Goal: Check status: Check status

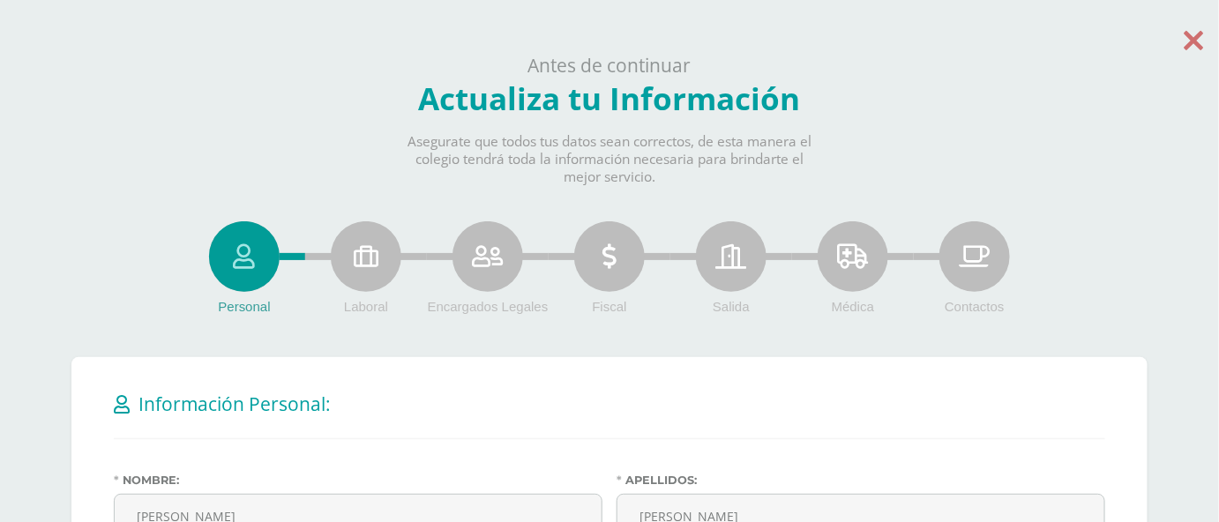
click at [1201, 55] on icon at bounding box center [1194, 40] width 19 height 31
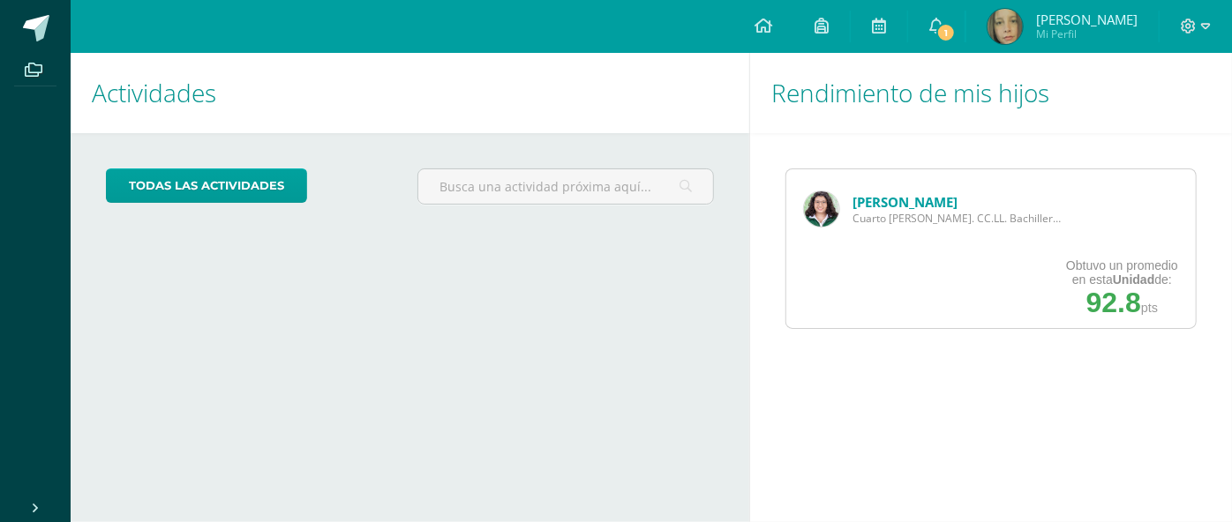
click at [927, 201] on link "María Castillo" at bounding box center [904, 202] width 105 height 18
click at [916, 195] on link "María Castillo" at bounding box center [904, 202] width 105 height 18
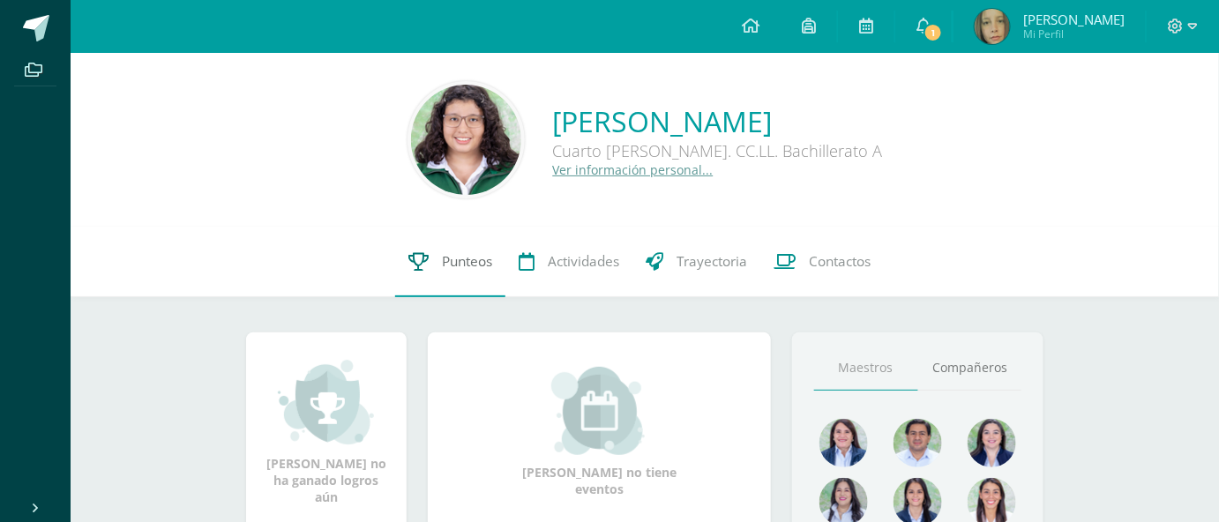
click at [454, 273] on link "Punteos" at bounding box center [450, 262] width 110 height 71
click at [458, 246] on link "Punteos" at bounding box center [450, 262] width 110 height 71
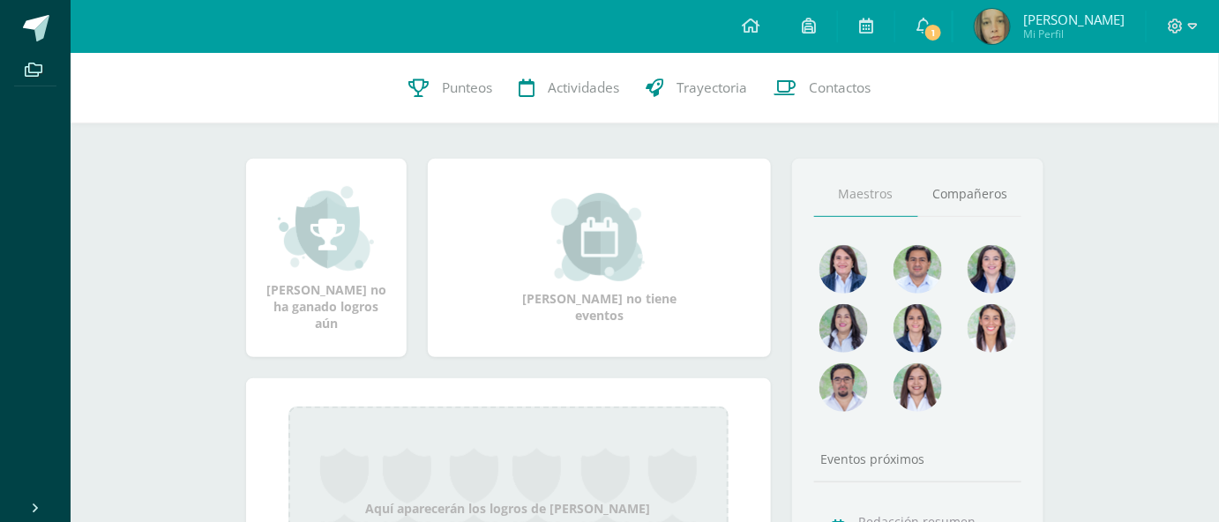
scroll to position [79, 0]
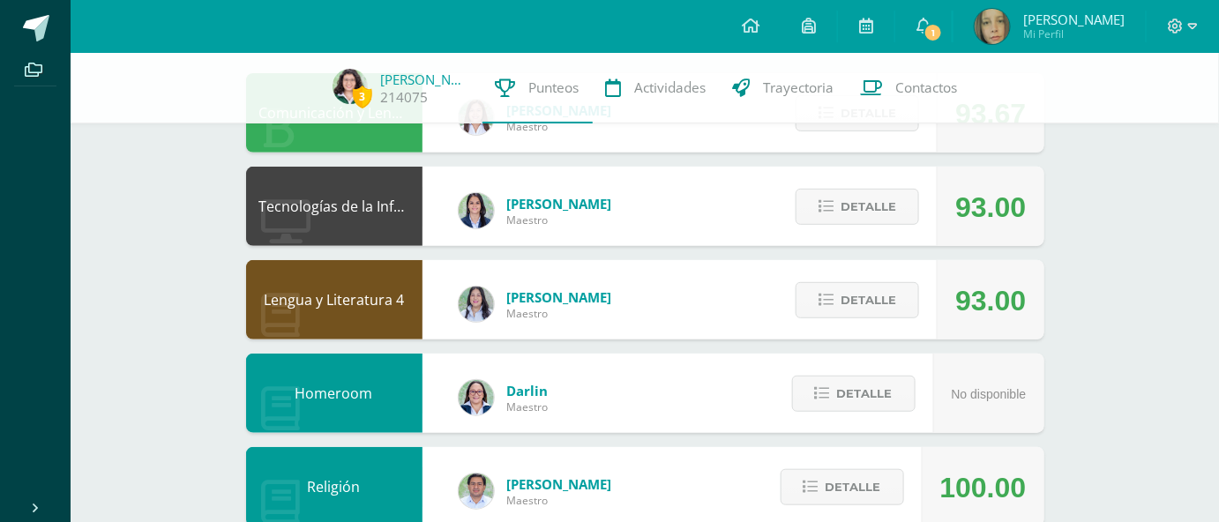
scroll to position [240, 0]
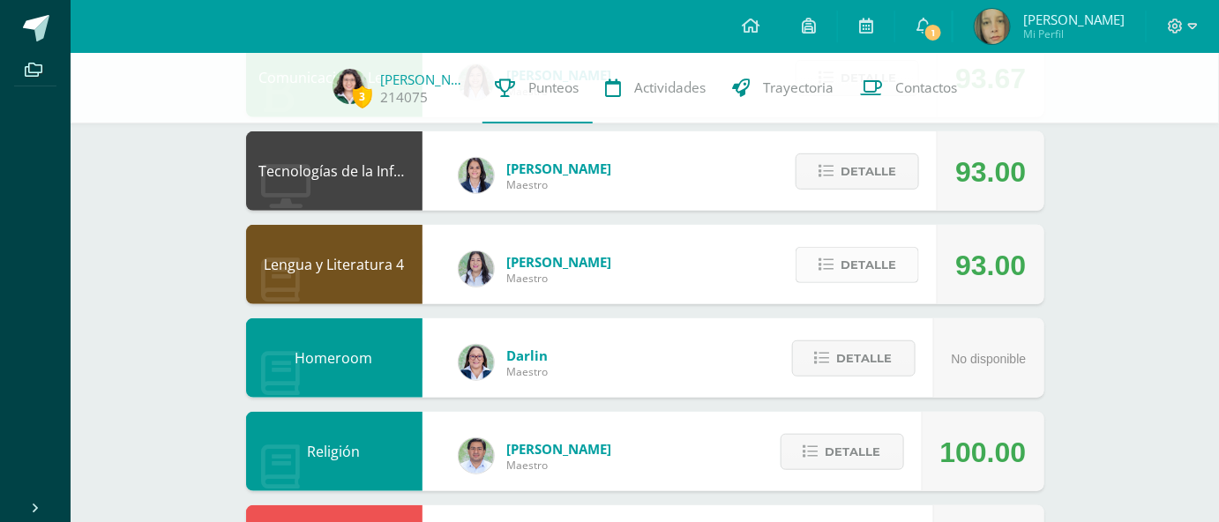
click at [871, 256] on span "Detalle" at bounding box center [869, 265] width 56 height 33
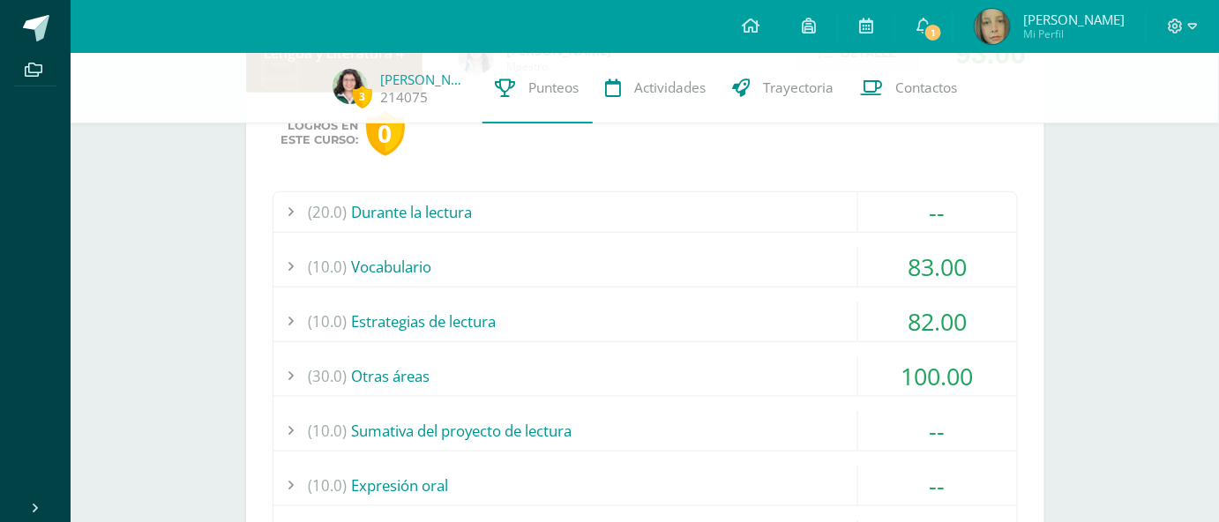
scroll to position [481, 0]
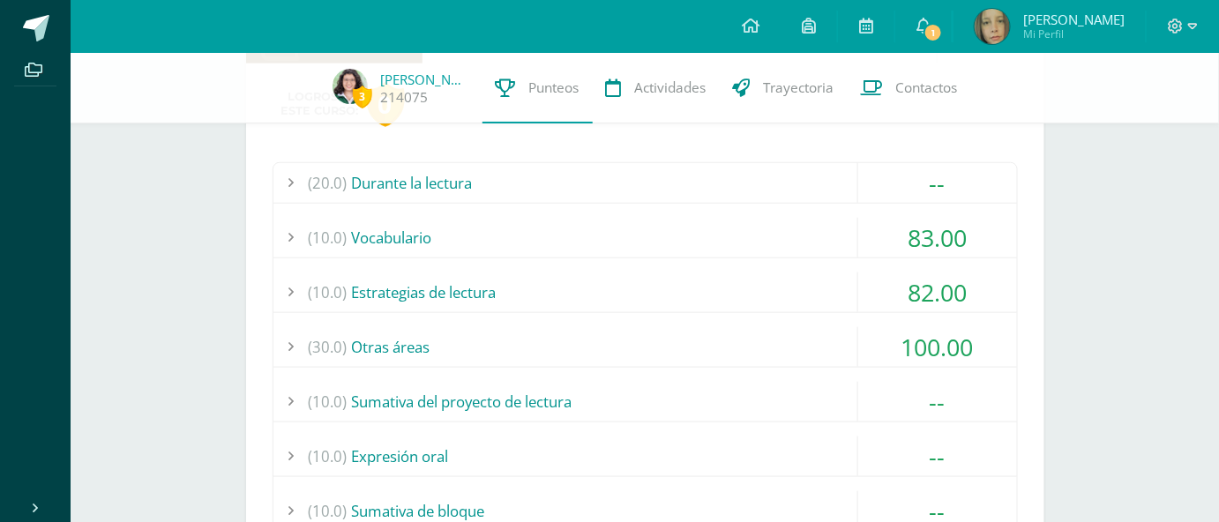
click at [706, 229] on div "(10.0) Vocabulario" at bounding box center [646, 238] width 744 height 40
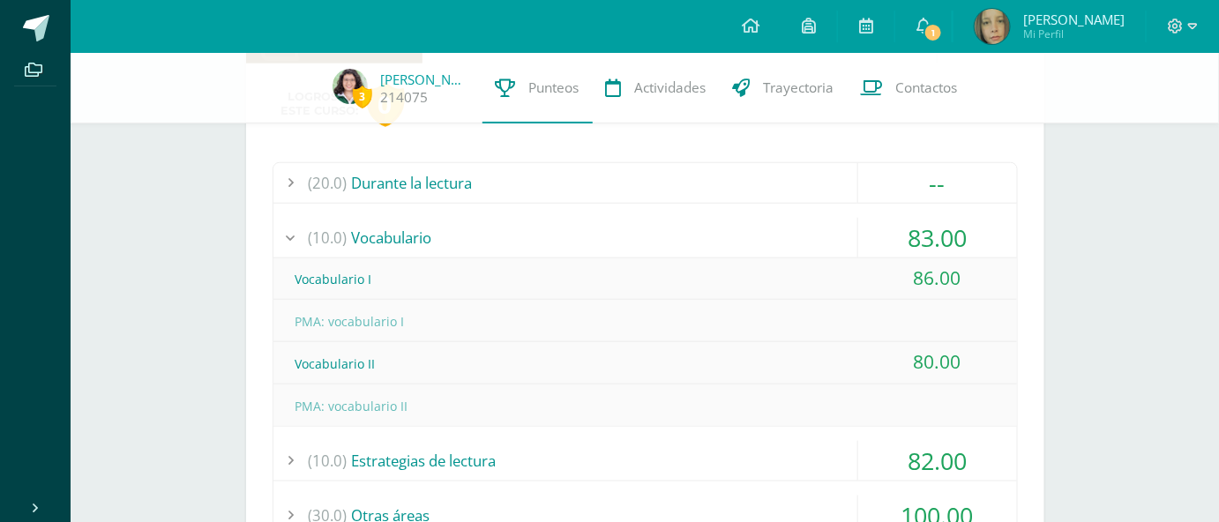
click at [701, 224] on div "(10.0) Vocabulario" at bounding box center [646, 238] width 744 height 40
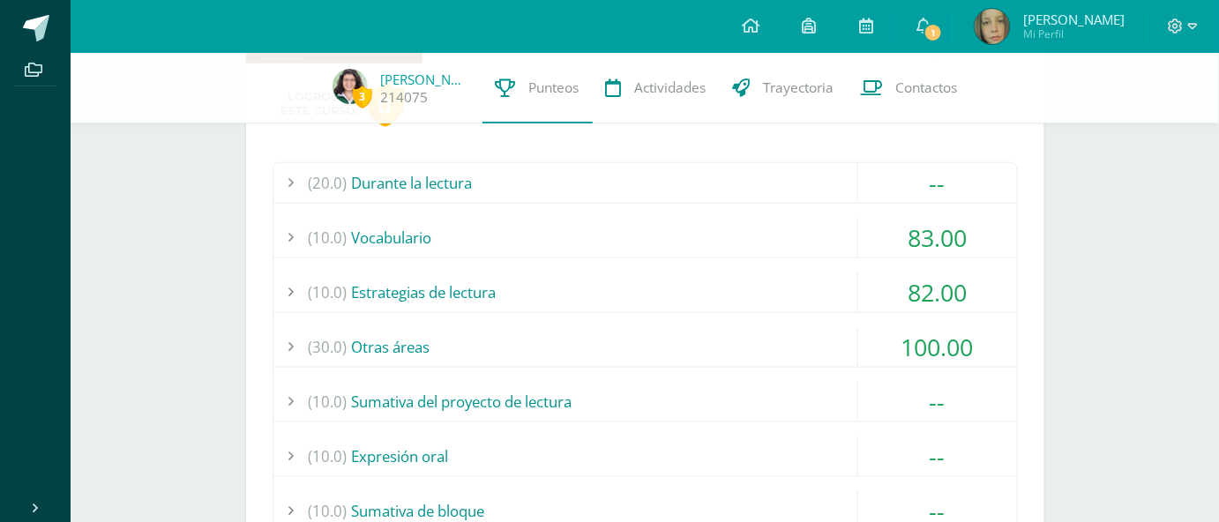
click at [686, 345] on div "(30.0) Otras áreas" at bounding box center [646, 347] width 744 height 40
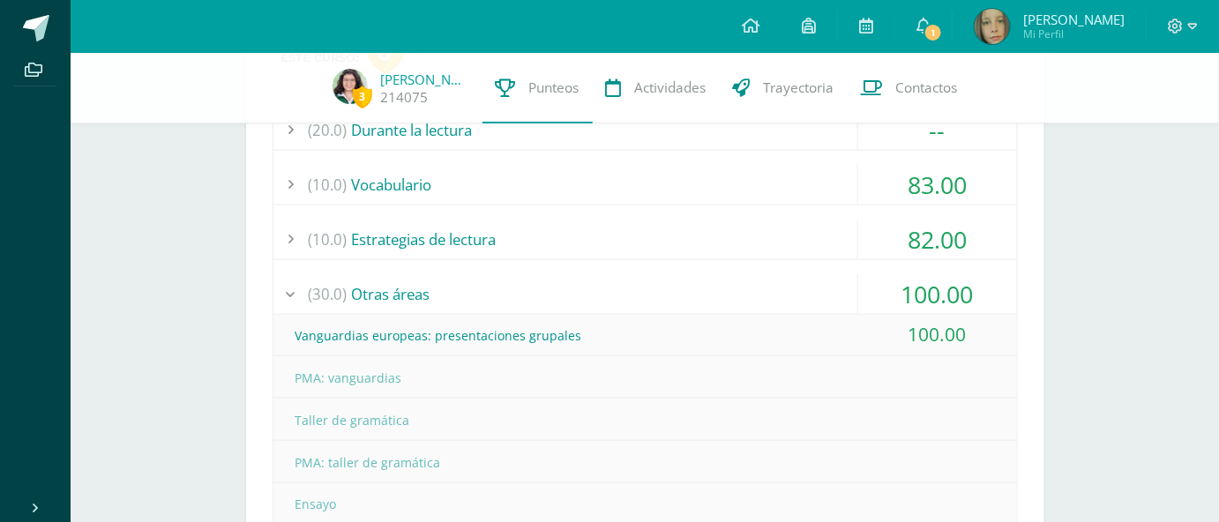
scroll to position [561, 0]
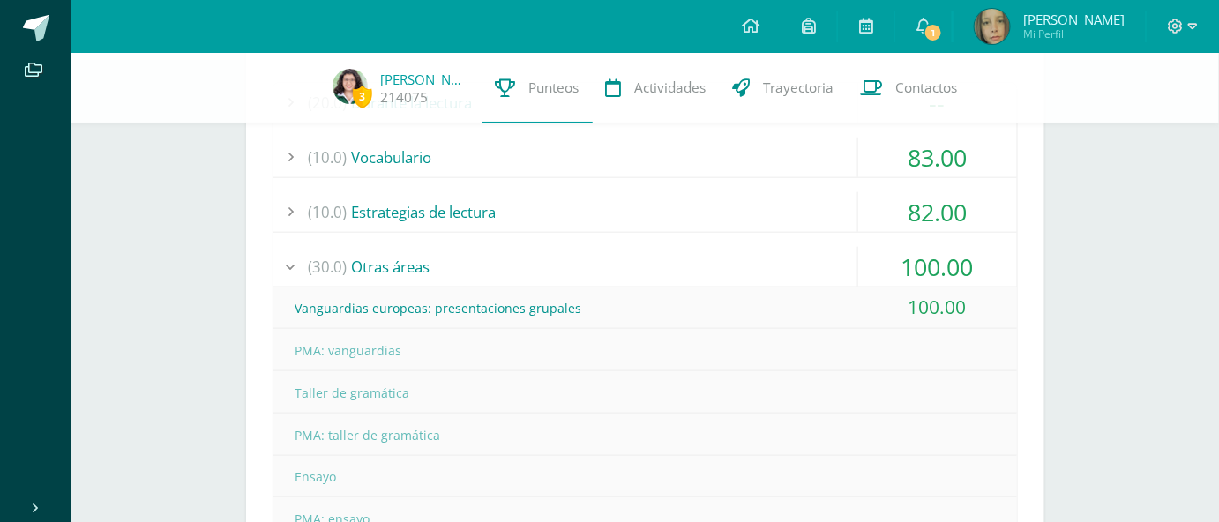
click at [713, 270] on div "(30.0) Otras áreas" at bounding box center [646, 267] width 744 height 40
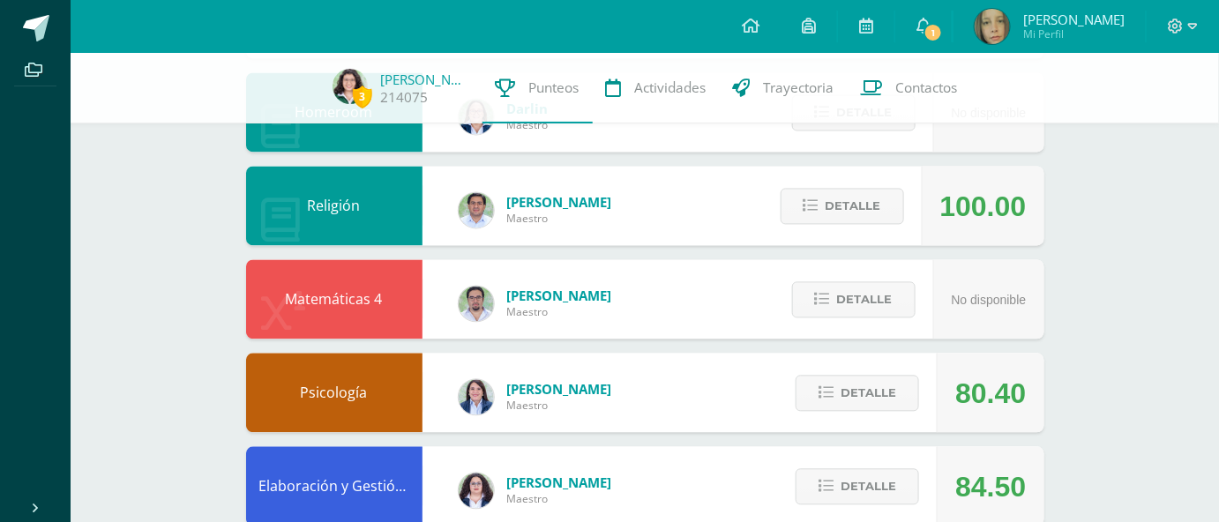
scroll to position [1122, 0]
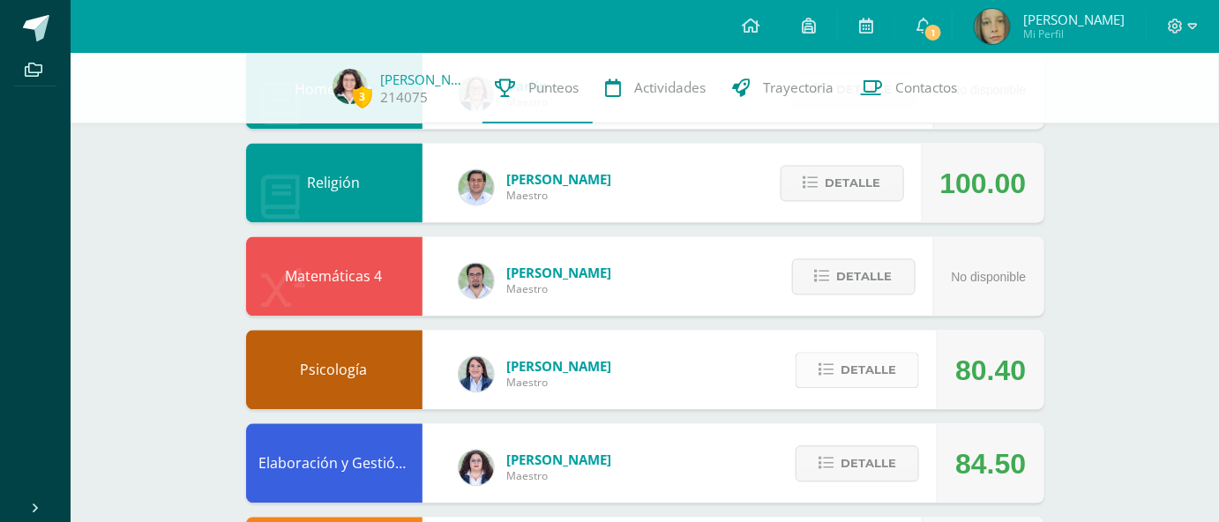
click at [849, 359] on span "Detalle" at bounding box center [869, 370] width 56 height 33
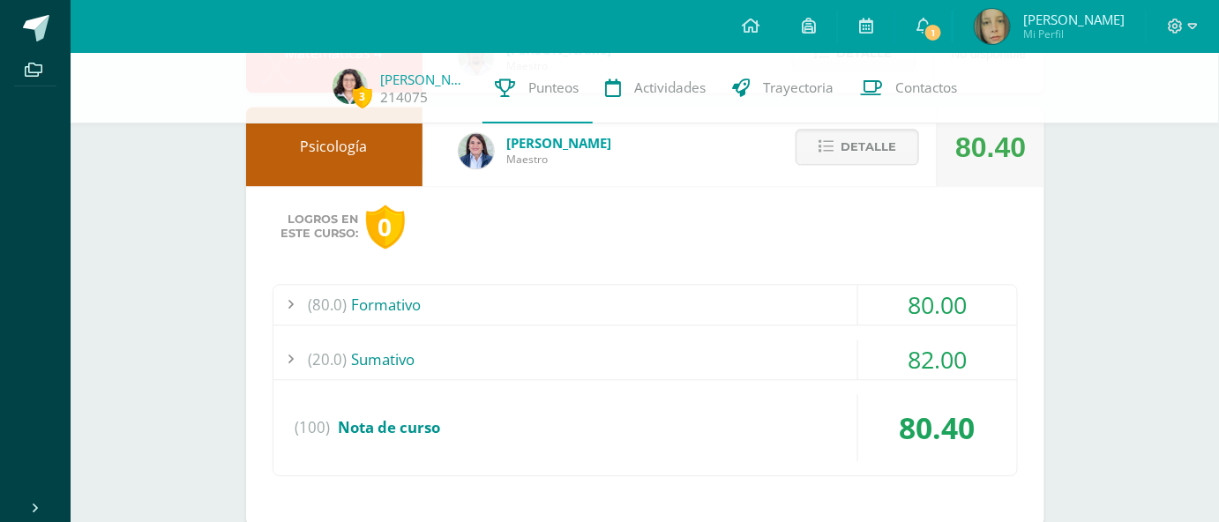
scroll to position [1444, 0]
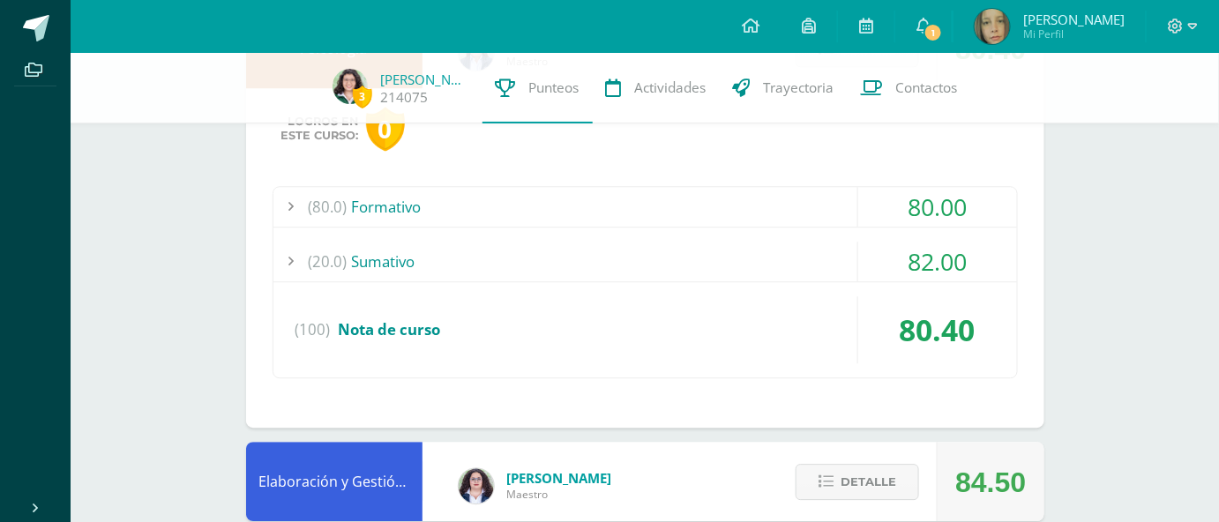
click at [791, 184] on div "Logros en este curso: 0 (80.0) Formativo 80.00 Ejercicio Comparación de Teorías…" at bounding box center [645, 258] width 799 height 340
click at [768, 212] on div "(80.0) Formativo" at bounding box center [646, 207] width 744 height 40
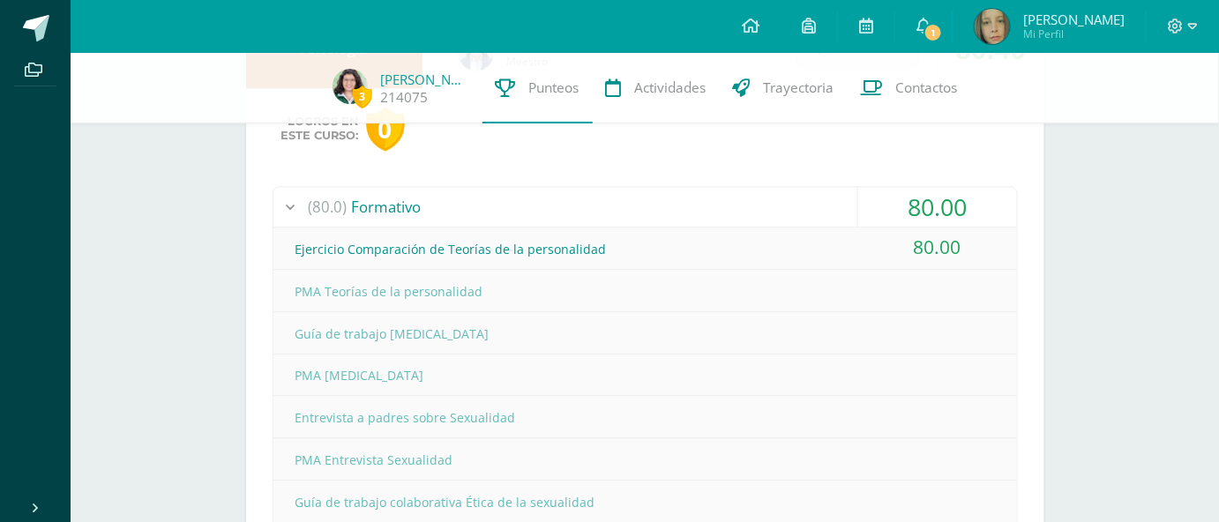
click at [764, 206] on div "(80.0) Formativo" at bounding box center [646, 207] width 744 height 40
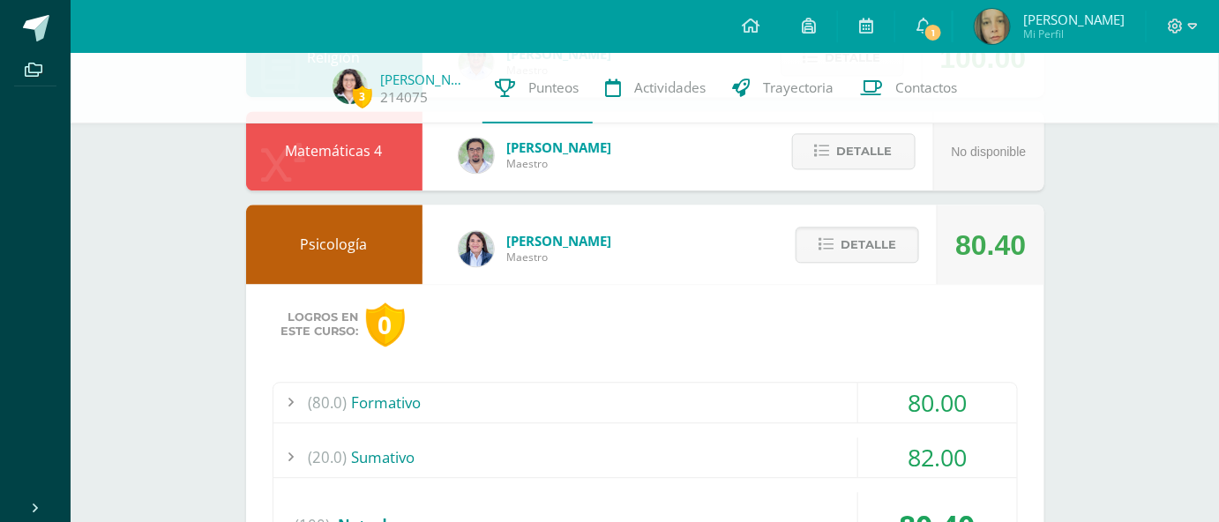
scroll to position [1203, 0]
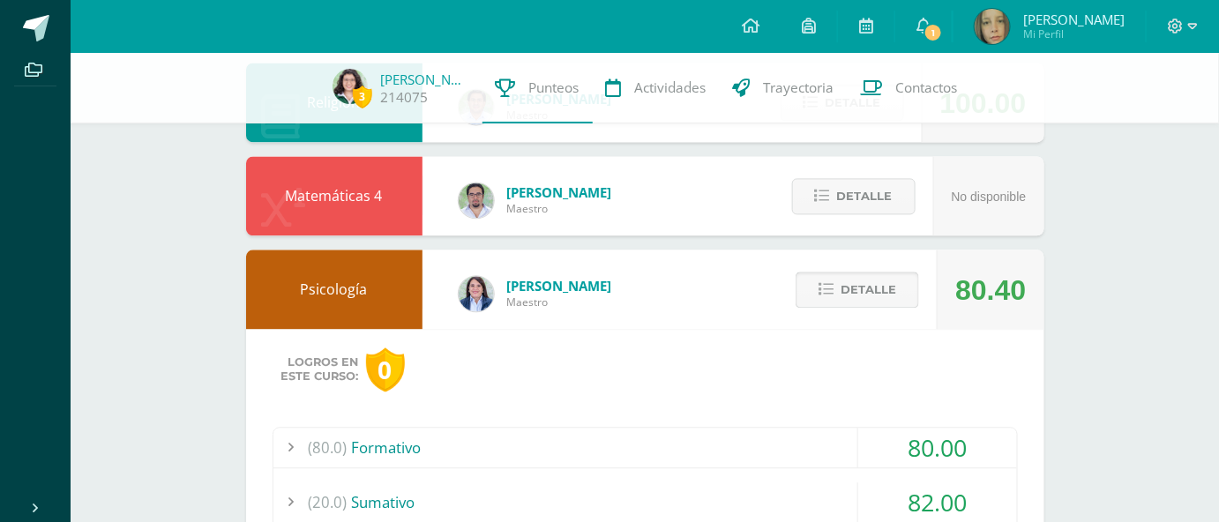
click at [844, 289] on span "Detalle" at bounding box center [869, 290] width 56 height 33
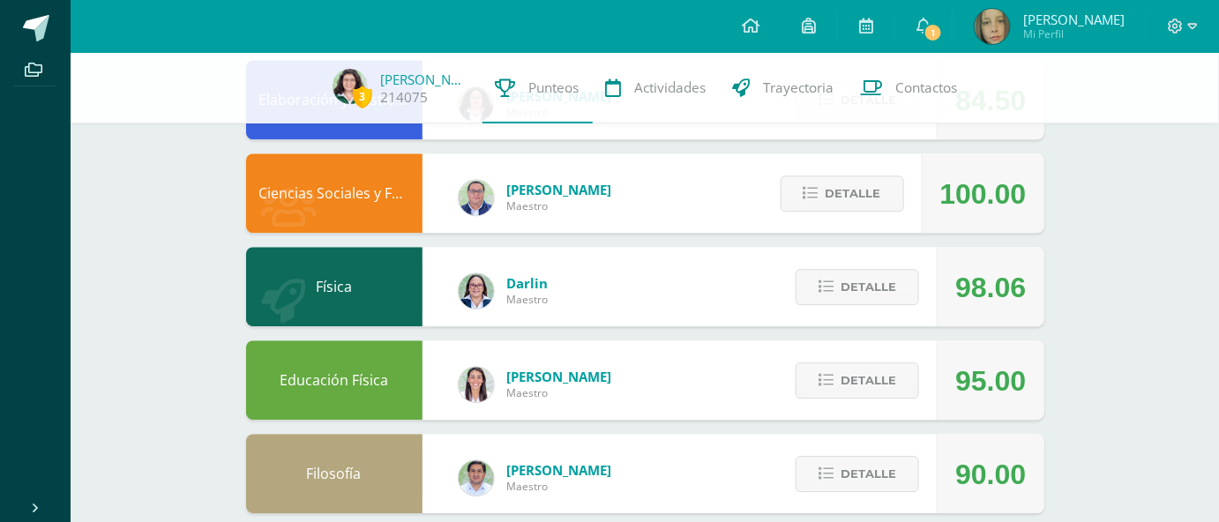
scroll to position [1510, 0]
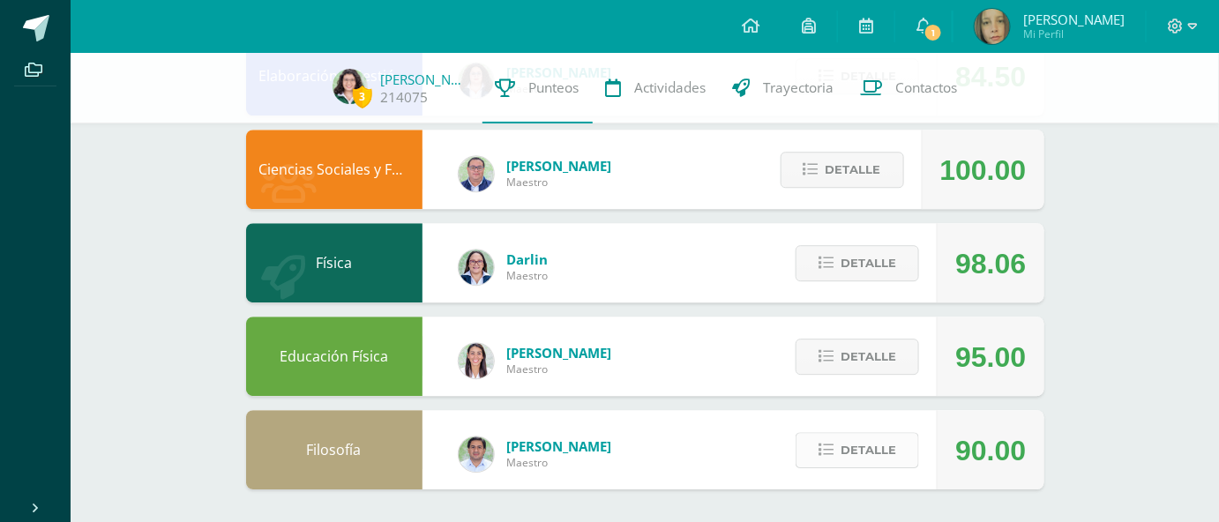
click at [846, 447] on span "Detalle" at bounding box center [869, 450] width 56 height 33
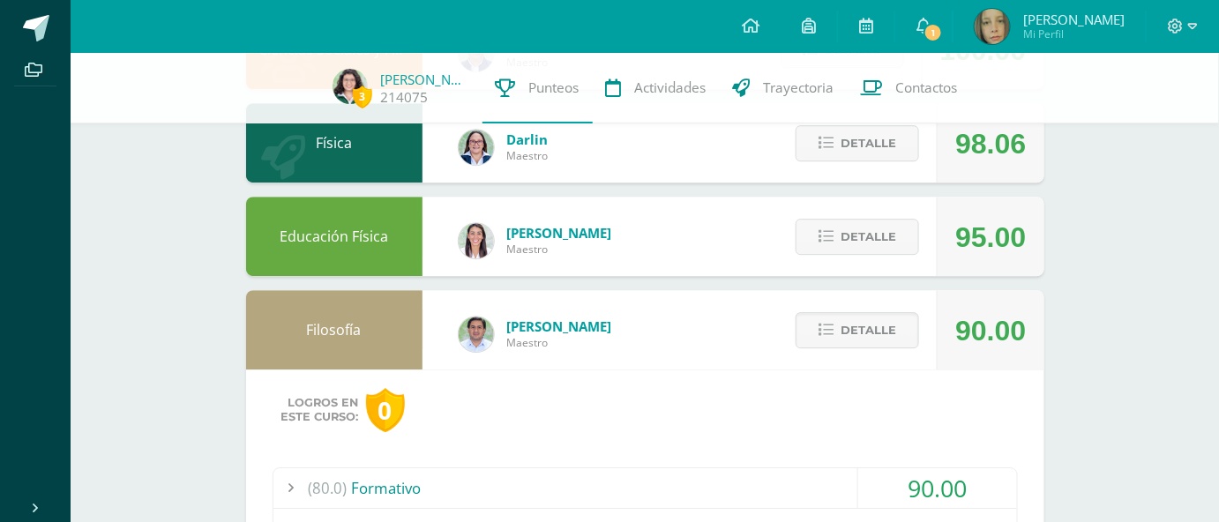
scroll to position [1751, 0]
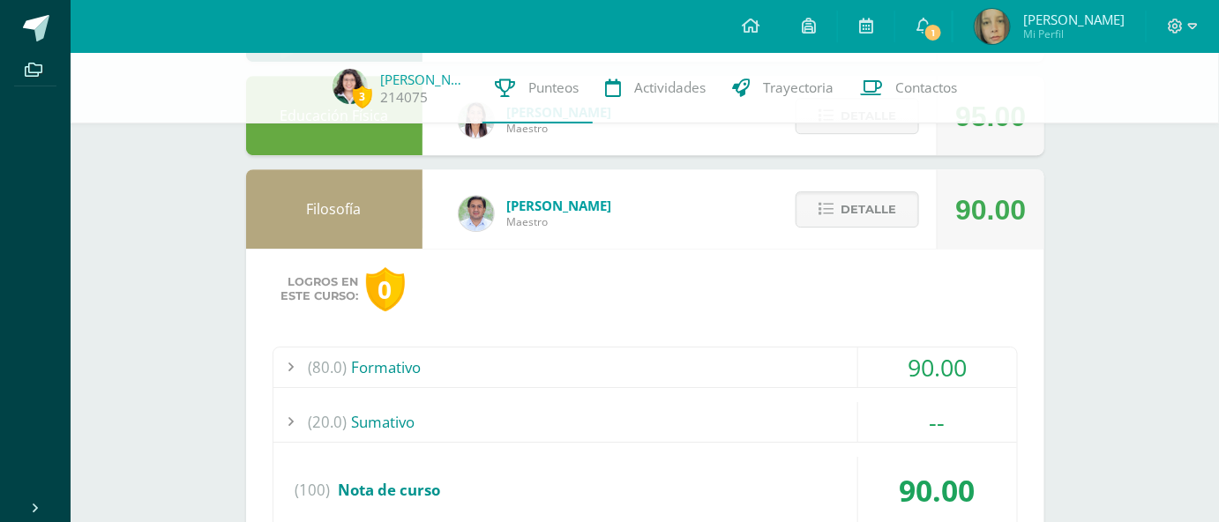
click at [788, 371] on div "(80.0) Formativo" at bounding box center [646, 368] width 744 height 40
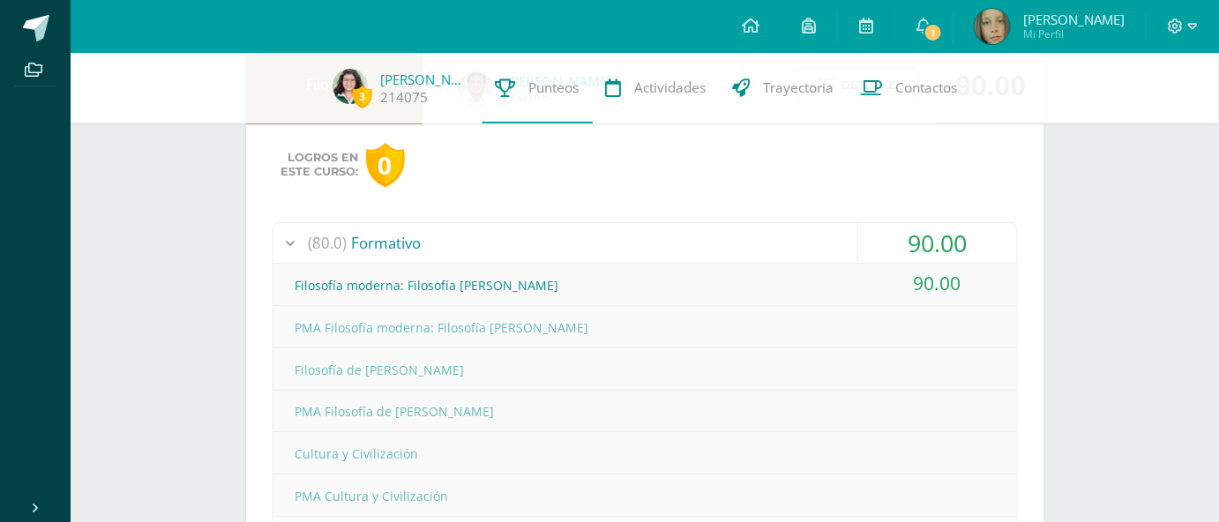
scroll to position [1830, 0]
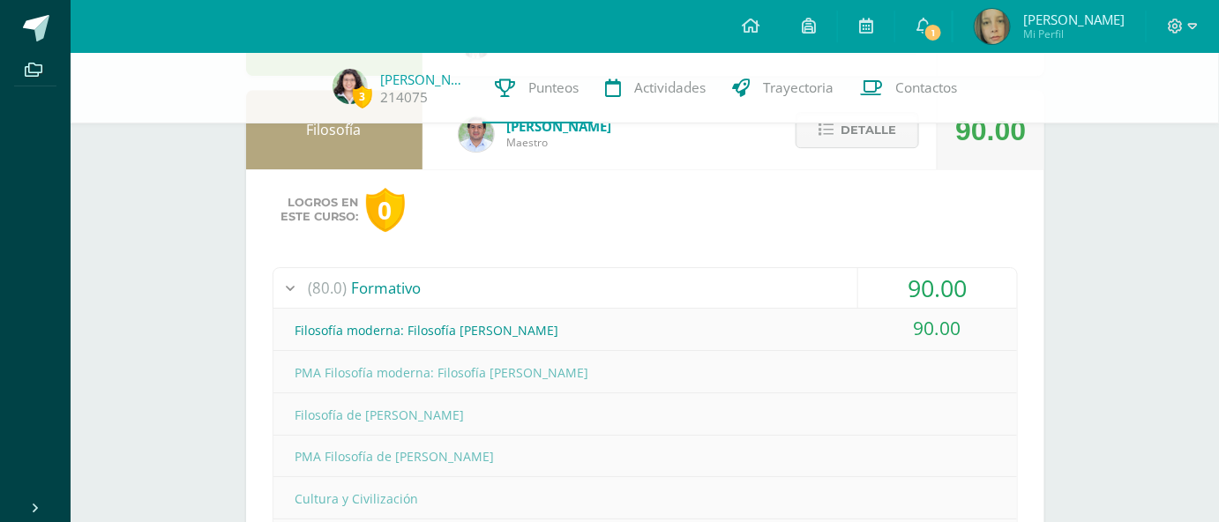
click at [861, 145] on div "Detalle" at bounding box center [853, 129] width 168 height 79
click at [861, 141] on span "Detalle" at bounding box center [869, 130] width 56 height 33
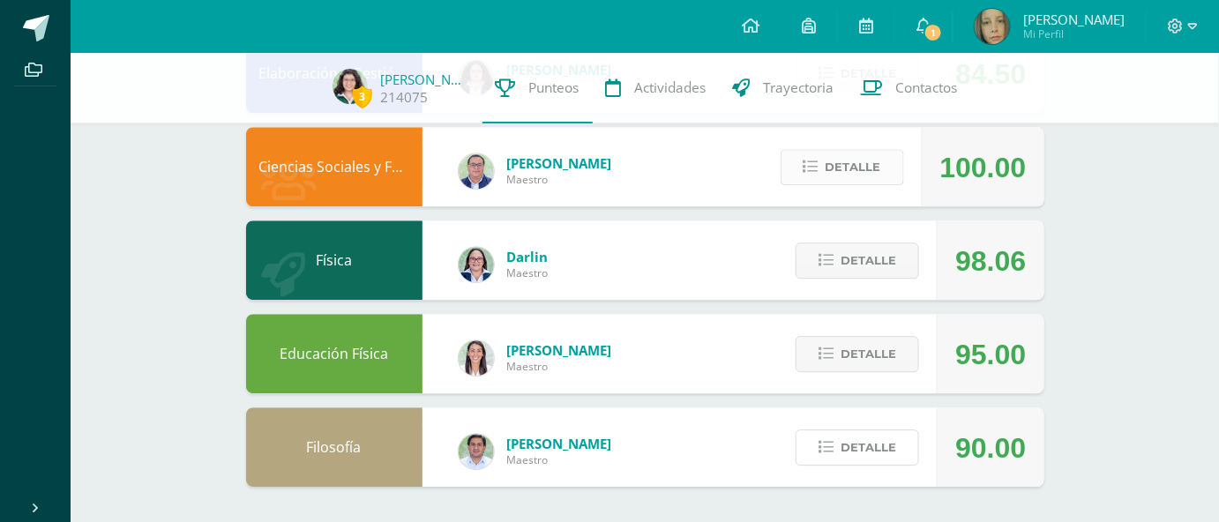
scroll to position [1510, 0]
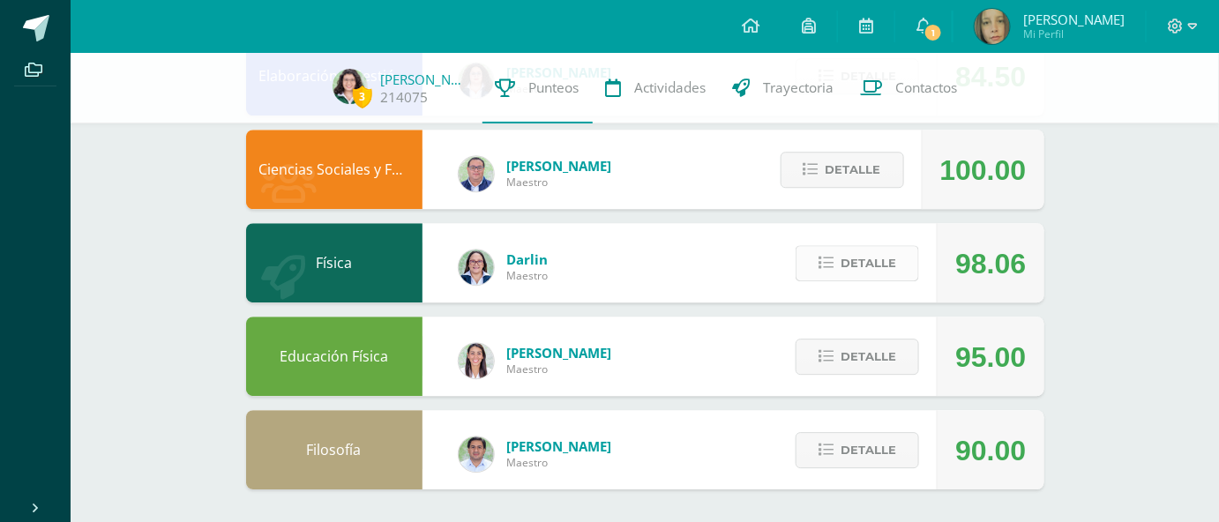
click at [879, 259] on span "Detalle" at bounding box center [869, 263] width 56 height 33
